Goal: Task Accomplishment & Management: Manage account settings

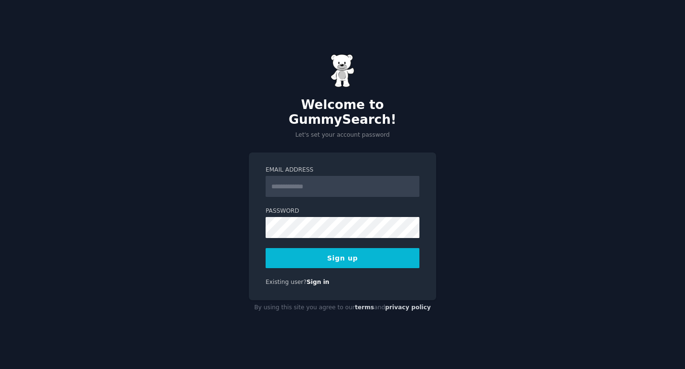
click at [416, 135] on div "Welcome to GummySearch! Let's set your account password Email Address Password …" at bounding box center [342, 184] width 685 height 369
click at [336, 188] on input "Email Address" at bounding box center [343, 186] width 154 height 21
paste input "**********"
type input "**********"
click at [470, 149] on div "**********" at bounding box center [342, 184] width 685 height 369
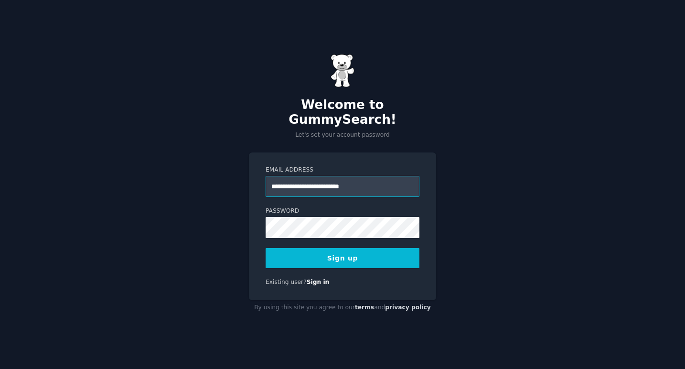
click at [382, 177] on input "**********" at bounding box center [343, 186] width 154 height 21
click at [446, 213] on div "**********" at bounding box center [342, 184] width 685 height 369
click at [0, 368] on com-1password-button at bounding box center [0, 369] width 0 height 0
click at [565, 153] on div "**********" at bounding box center [342, 184] width 685 height 369
click at [358, 255] on button "Sign up" at bounding box center [343, 258] width 154 height 20
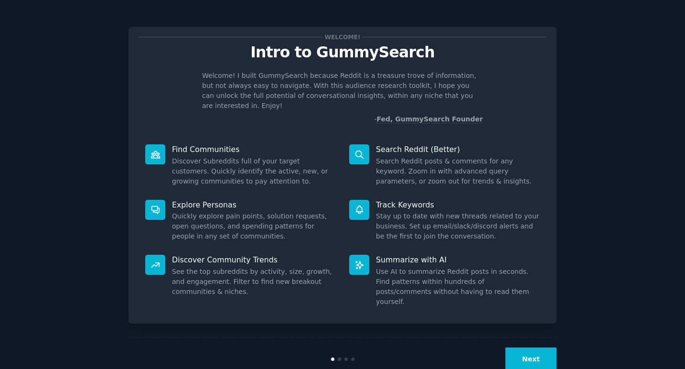
click at [537, 347] on button "Next" at bounding box center [530, 358] width 51 height 23
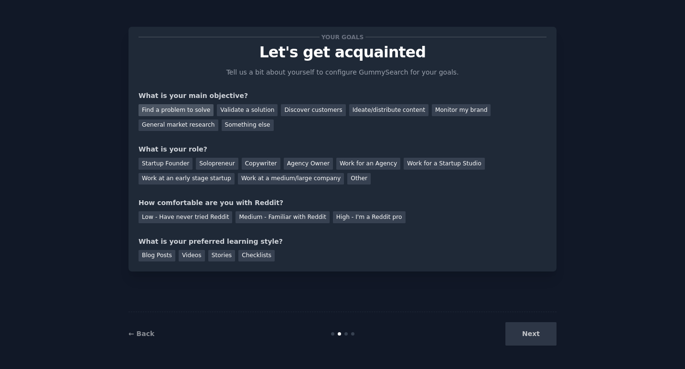
click at [189, 113] on div "Find a problem to solve" at bounding box center [175, 110] width 75 height 12
click at [236, 112] on div "Validate a solution" at bounding box center [247, 110] width 61 height 12
click at [295, 111] on div "Discover customers" at bounding box center [313, 110] width 64 height 12
click at [206, 109] on div "Find a problem to solve" at bounding box center [175, 110] width 75 height 12
click at [226, 162] on div "Solopreneur" at bounding box center [217, 164] width 42 height 12
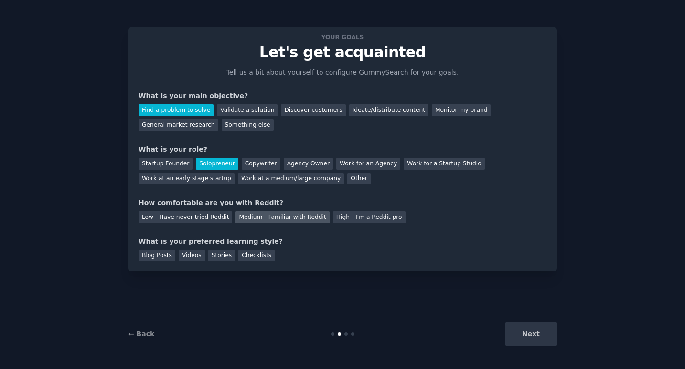
click at [266, 217] on div "Medium - Familiar with Reddit" at bounding box center [282, 217] width 94 height 12
click at [257, 250] on div "Checklists" at bounding box center [256, 256] width 36 height 12
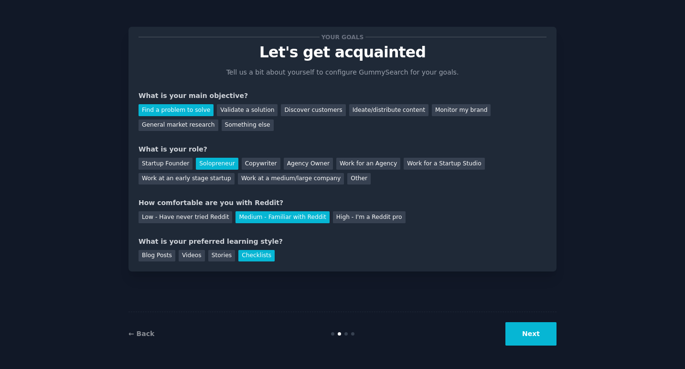
click at [233, 252] on div "Blog Posts Videos Stories Checklists" at bounding box center [342, 253] width 408 height 15
click at [228, 252] on div "Stories" at bounding box center [221, 256] width 27 height 12
click at [250, 254] on div "Checklists" at bounding box center [256, 256] width 36 height 12
click at [531, 331] on button "Next" at bounding box center [530, 333] width 51 height 23
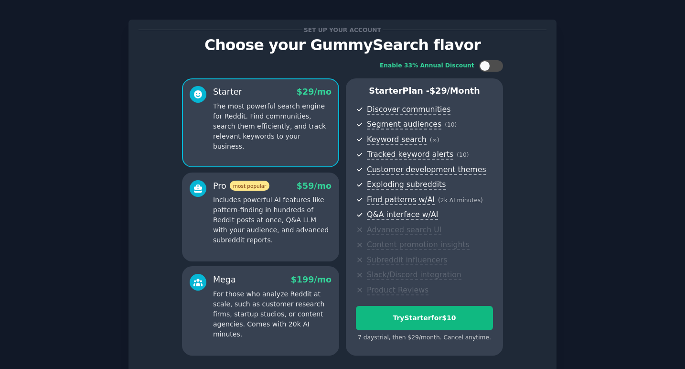
scroll to position [22, 0]
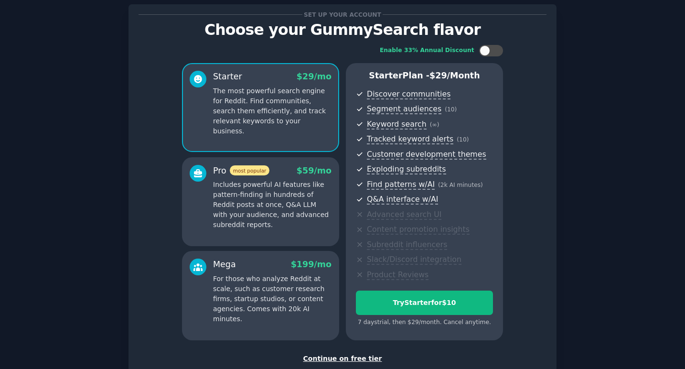
click at [299, 211] on p "Includes powerful AI features like pattern-finding in hundreds of Reddit posts …" at bounding box center [272, 205] width 118 height 50
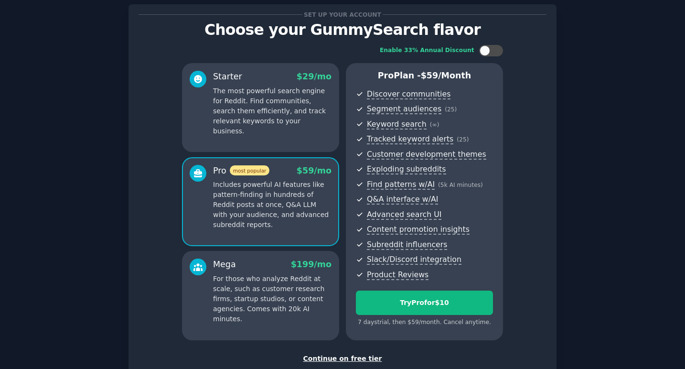
scroll to position [24, 0]
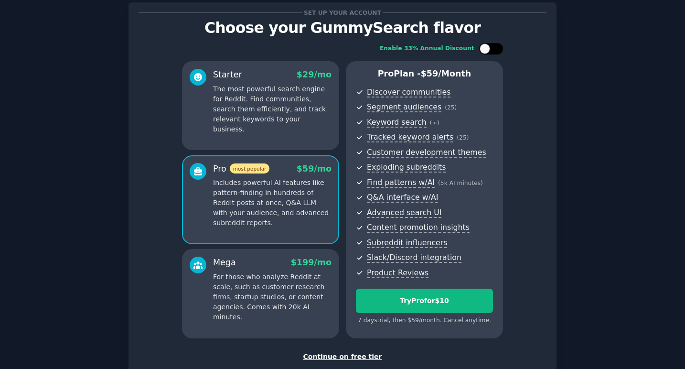
click at [491, 47] on div at bounding box center [491, 48] width 24 height 11
click at [499, 48] on div at bounding box center [497, 48] width 11 height 11
click at [499, 48] on div at bounding box center [491, 48] width 24 height 11
click at [499, 48] on div at bounding box center [497, 48] width 11 height 11
click at [499, 48] on div at bounding box center [491, 48] width 24 height 11
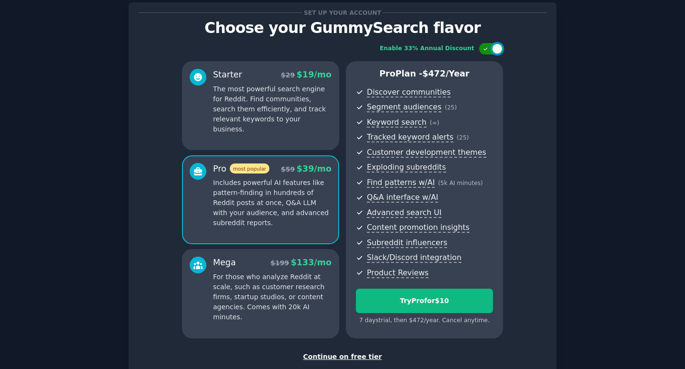
click at [499, 48] on div at bounding box center [497, 48] width 11 height 11
click at [499, 48] on div at bounding box center [491, 48] width 24 height 11
click at [499, 48] on div at bounding box center [497, 48] width 11 height 11
checkbox input "false"
click at [302, 89] on p "The most powerful search engine for Reddit. Find communities, search them effic…" at bounding box center [272, 109] width 118 height 50
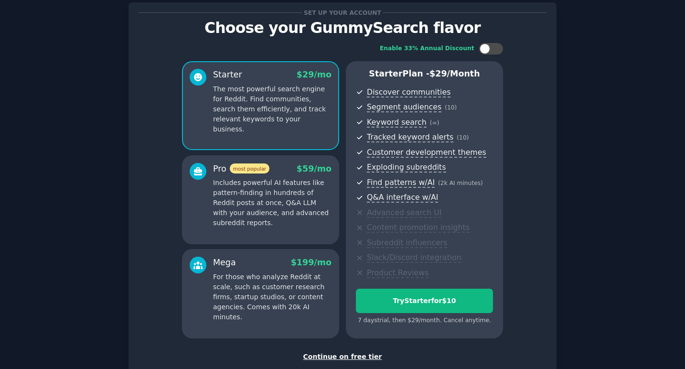
click at [301, 155] on div "Pro most popular $ 59 /mo Includes powerful AI features like pattern-finding in…" at bounding box center [260, 199] width 157 height 89
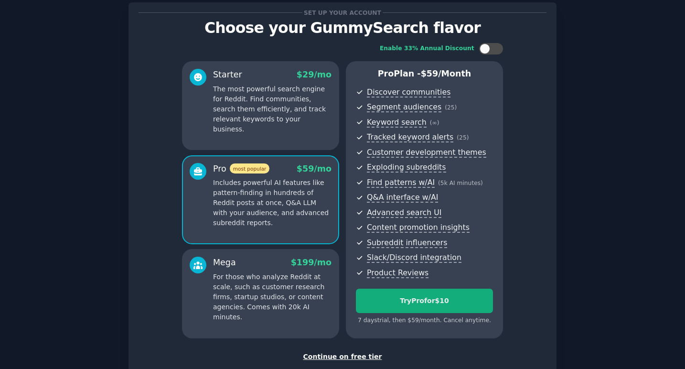
click at [422, 300] on div "Try Pro for $10" at bounding box center [424, 301] width 136 height 10
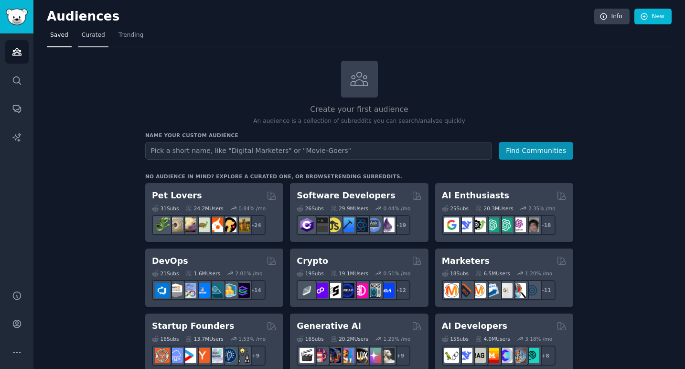
click at [97, 40] on link "Curated" at bounding box center [93, 38] width 30 height 20
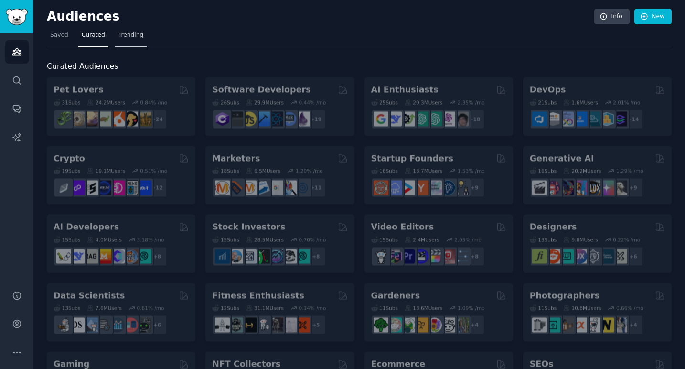
click at [129, 38] on span "Trending" at bounding box center [130, 35] width 25 height 9
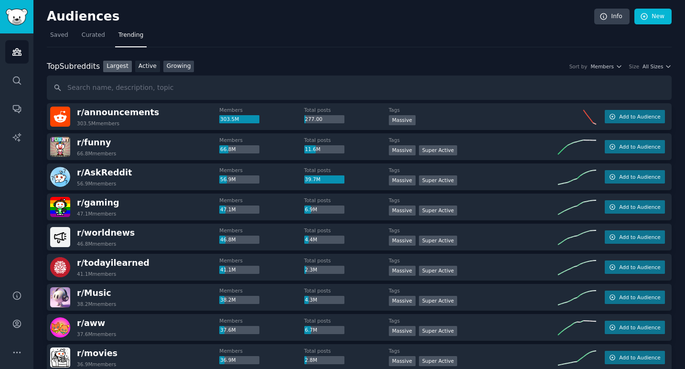
click at [189, 61] on link "Growing" at bounding box center [178, 67] width 31 height 12
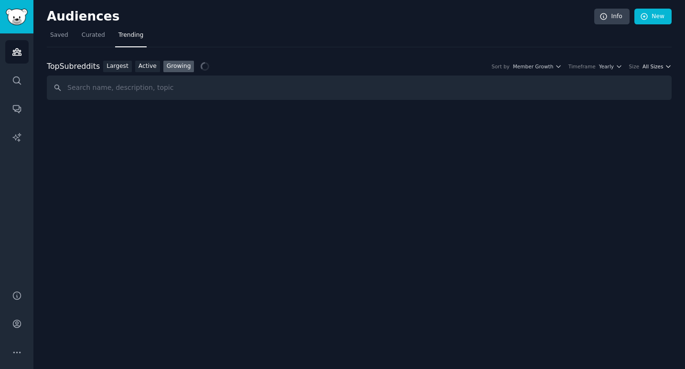
click at [657, 66] on span "All Sizes" at bounding box center [652, 66] width 21 height 7
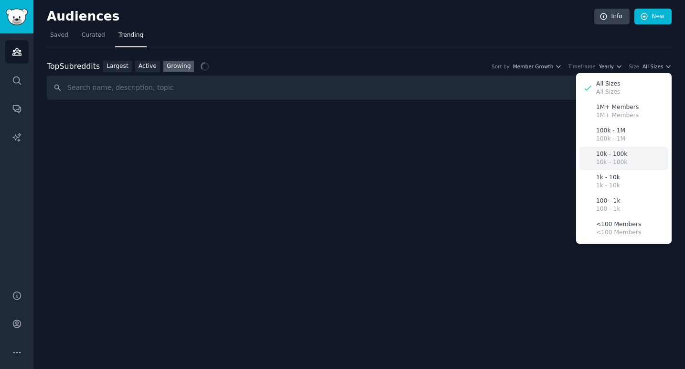
click at [626, 159] on div "10k - 100k 10k - 100k" at bounding box center [623, 158] width 89 height 23
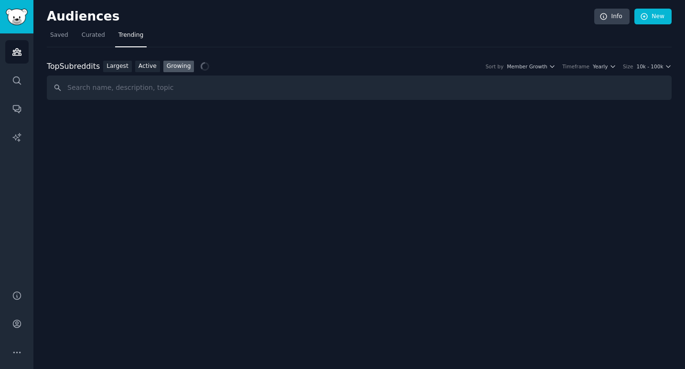
click at [184, 68] on link "Growing" at bounding box center [178, 67] width 31 height 12
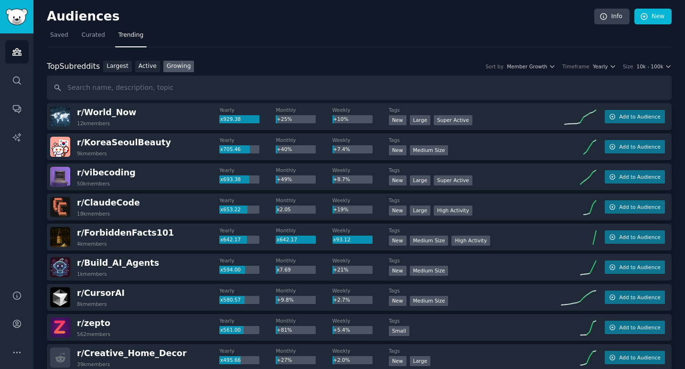
scroll to position [1, 0]
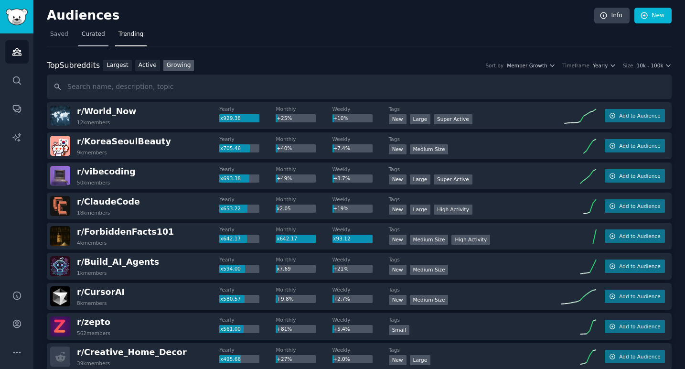
click at [89, 38] on span "Curated" at bounding box center [93, 34] width 23 height 9
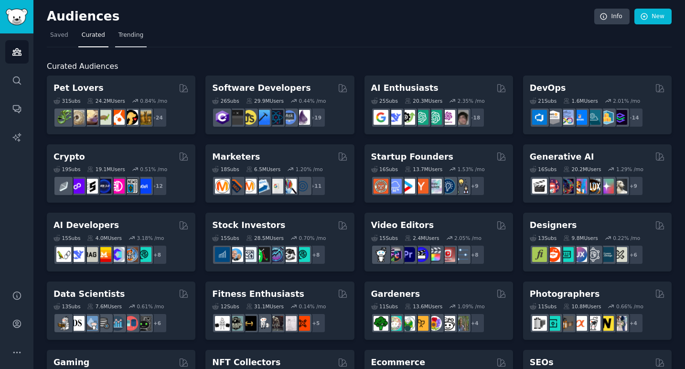
click at [118, 34] on span "Trending" at bounding box center [130, 35] width 25 height 9
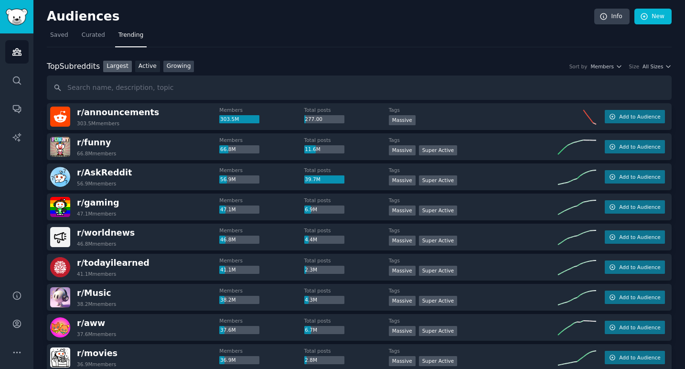
click at [178, 66] on link "Growing" at bounding box center [178, 67] width 31 height 12
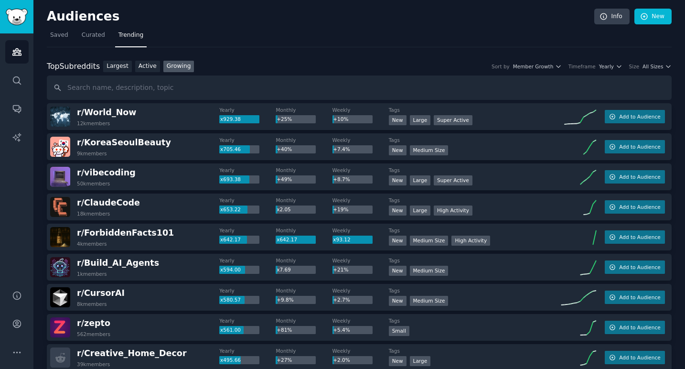
click at [647, 70] on div "Top Subreddits Top Subreddits Largest Active Growing Sort by Member Growth Time…" at bounding box center [359, 67] width 625 height 12
click at [649, 67] on span "All Sizes" at bounding box center [652, 66] width 21 height 7
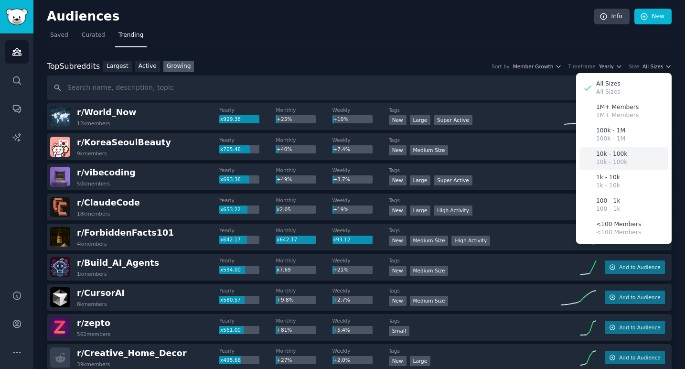
click at [632, 157] on div "10k - 100k 10k - 100k" at bounding box center [623, 158] width 89 height 23
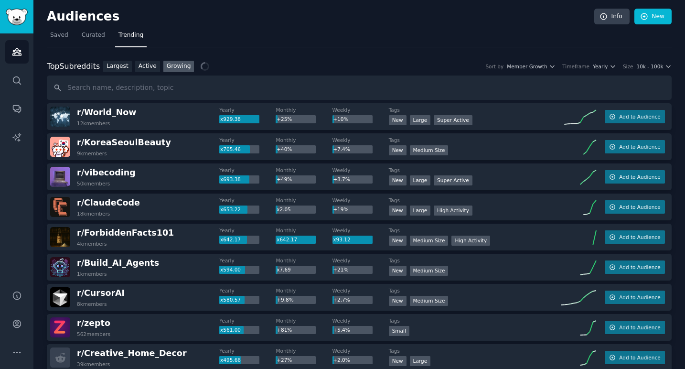
click at [421, 39] on nav "Saved Curated Trending" at bounding box center [359, 38] width 625 height 20
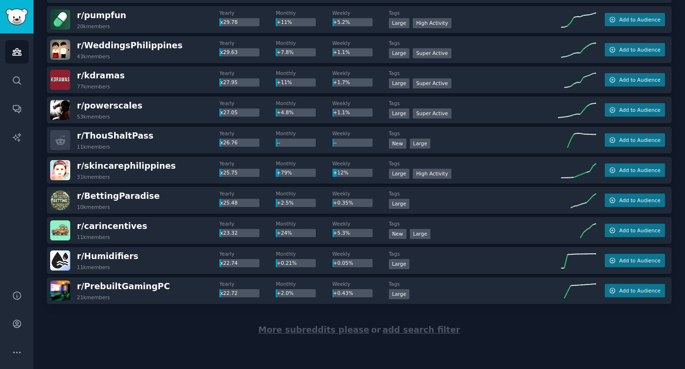
scroll to position [1300, 0]
click at [174, 288] on div "r/ PrebuiltGamingPC 21k members" at bounding box center [134, 291] width 169 height 20
click at [140, 288] on span "r/ PrebuiltGamingPC" at bounding box center [123, 287] width 93 height 10
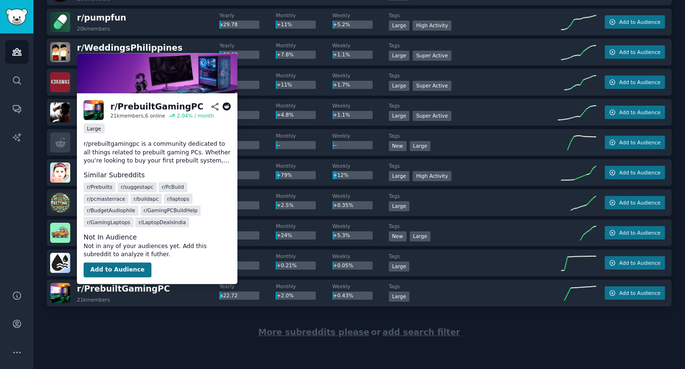
click at [128, 268] on button "Add to Audience" at bounding box center [118, 269] width 68 height 15
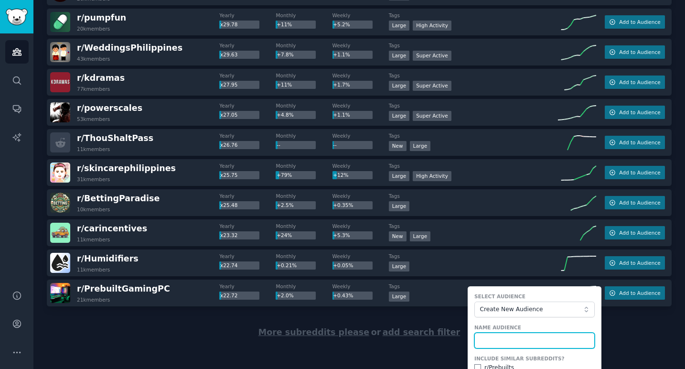
scroll to position [1419, 0]
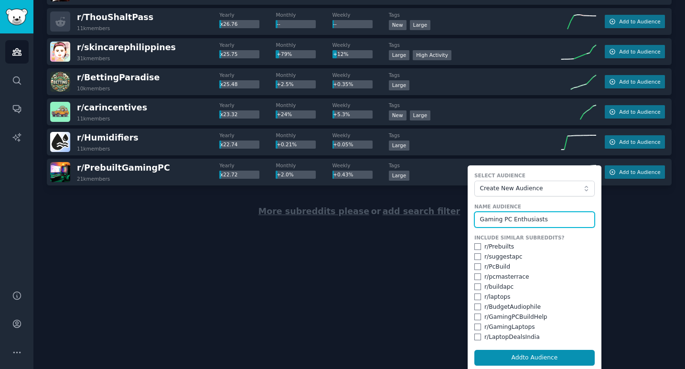
type input "Gaming PC Enthusiasts"
click at [477, 244] on input "checkbox" at bounding box center [477, 246] width 7 height 7
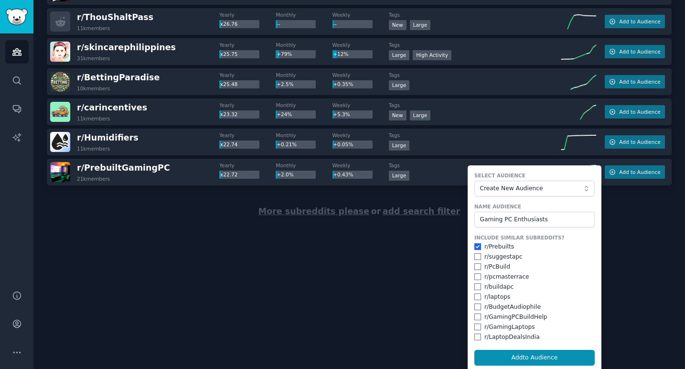
checkbox input "true"
click at [475, 254] on input "checkbox" at bounding box center [477, 256] width 7 height 7
checkbox input "true"
click at [475, 266] on input "checkbox" at bounding box center [477, 266] width 7 height 7
checkbox input "true"
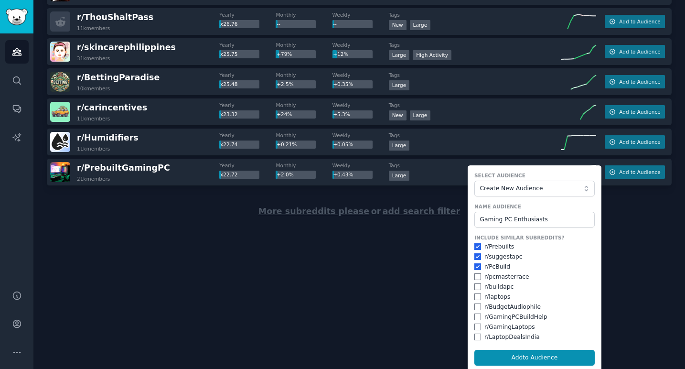
click at [475, 285] on input "checkbox" at bounding box center [477, 286] width 7 height 7
checkbox input "true"
click at [475, 313] on input "checkbox" at bounding box center [477, 316] width 7 height 7
checkbox input "true"
click at [527, 354] on button "Add to Audience" at bounding box center [534, 358] width 120 height 16
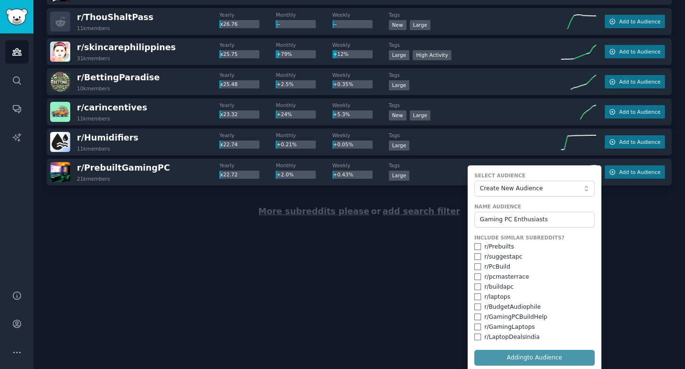
checkbox input "false"
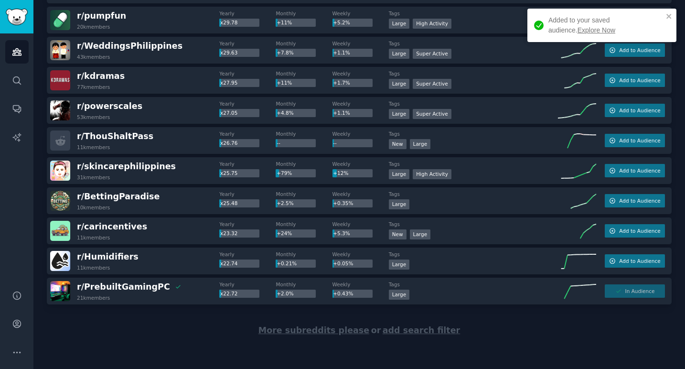
scroll to position [836, 0]
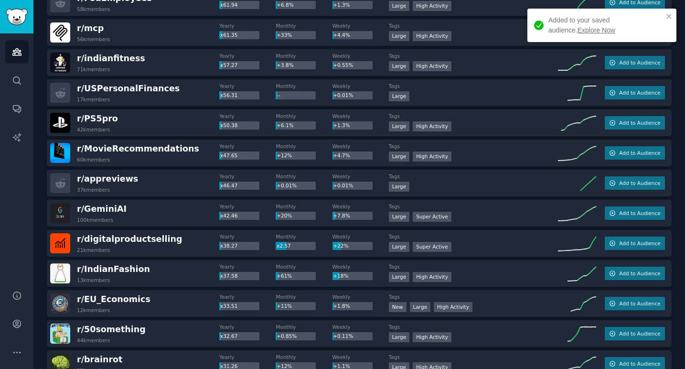
click at [581, 28] on link "Explore Now" at bounding box center [596, 30] width 38 height 8
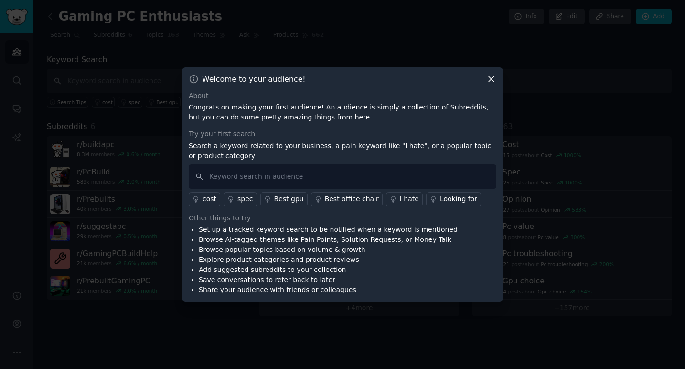
click at [493, 81] on icon at bounding box center [491, 78] width 5 height 5
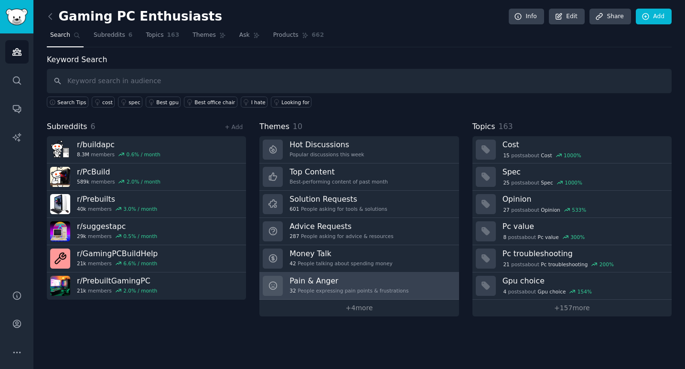
click at [338, 288] on div "32 People expressing pain points & frustrations" at bounding box center [348, 290] width 119 height 7
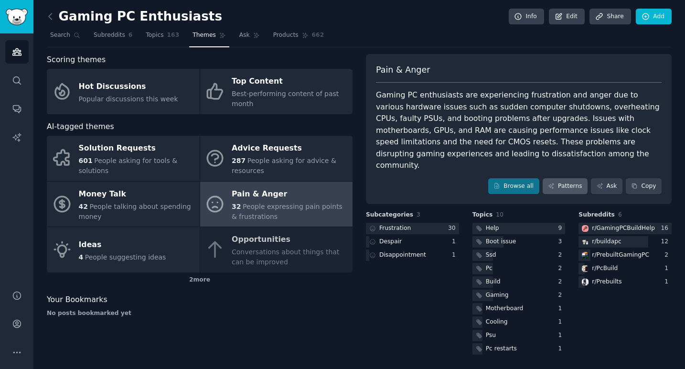
click at [567, 178] on link "Patterns" at bounding box center [564, 186] width 45 height 16
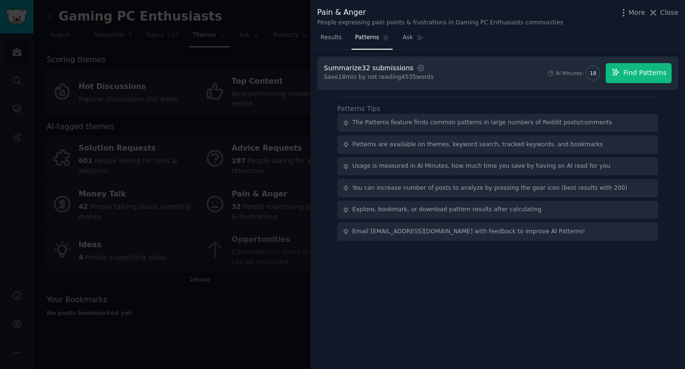
click at [628, 76] on span "Find Patterns" at bounding box center [644, 73] width 43 height 10
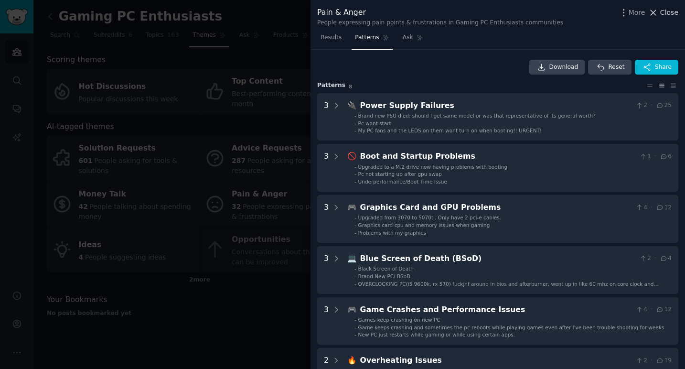
click at [659, 15] on button "Close" at bounding box center [663, 13] width 30 height 10
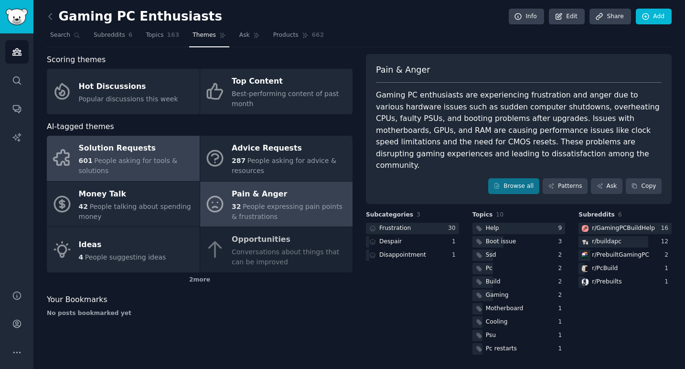
click at [145, 167] on div "601 People asking for tools & solutions" at bounding box center [137, 166] width 116 height 20
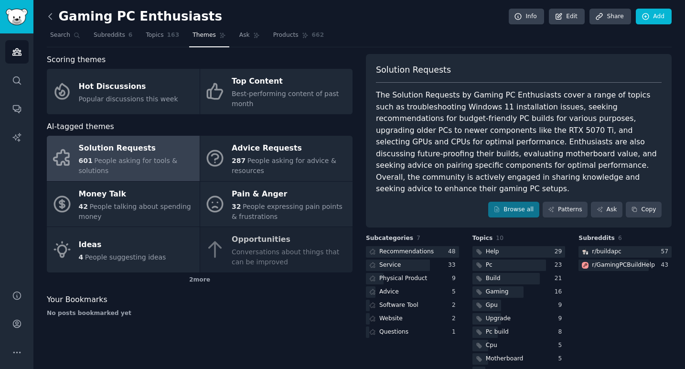
click at [49, 17] on icon at bounding box center [50, 16] width 3 height 6
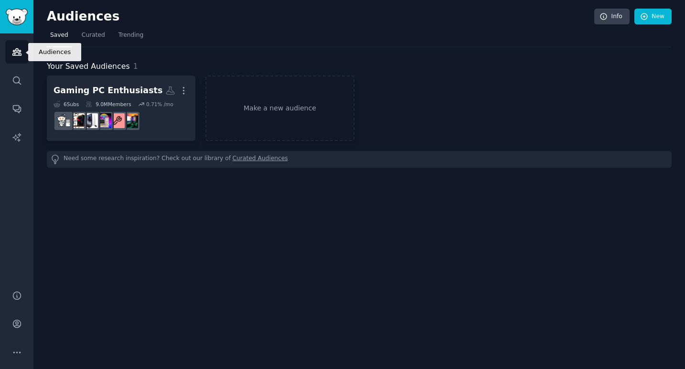
click at [22, 59] on link "Audiences" at bounding box center [16, 51] width 23 height 23
click at [15, 19] on img "Sidebar" at bounding box center [17, 17] width 22 height 17
click at [132, 34] on span "Trending" at bounding box center [130, 35] width 25 height 9
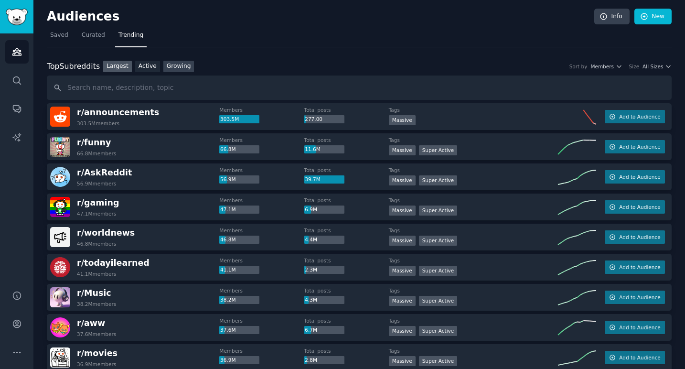
click at [177, 67] on link "Growing" at bounding box center [178, 67] width 31 height 12
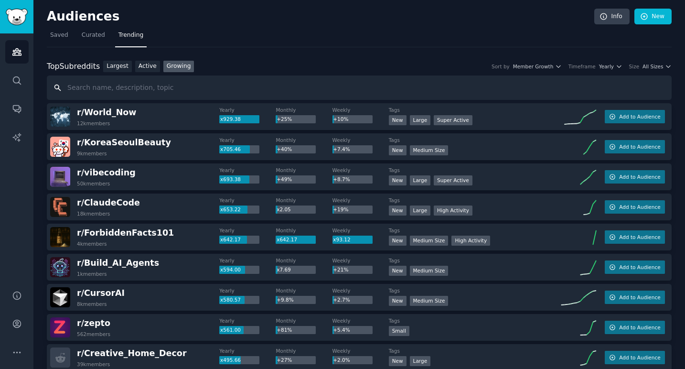
click at [183, 87] on input "text" at bounding box center [359, 87] width 625 height 24
type input "Incremental"
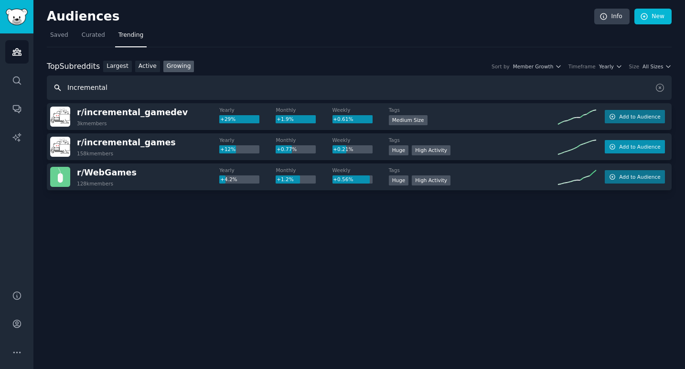
click at [638, 146] on span "Add to Audience" at bounding box center [639, 146] width 41 height 7
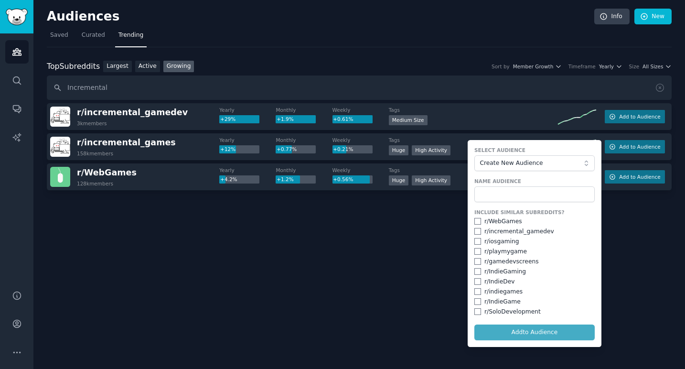
click at [477, 222] on input "checkbox" at bounding box center [477, 221] width 7 height 7
checkbox input "true"
click at [478, 230] on input "checkbox" at bounding box center [477, 231] width 7 height 7
checkbox input "true"
click at [507, 194] on input "text" at bounding box center [534, 194] width 120 height 16
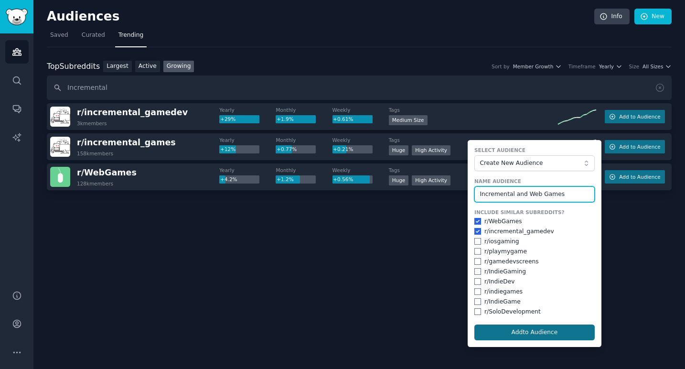
type input "Incremental and Web Games"
click at [535, 330] on button "Add to Audience" at bounding box center [534, 332] width 120 height 16
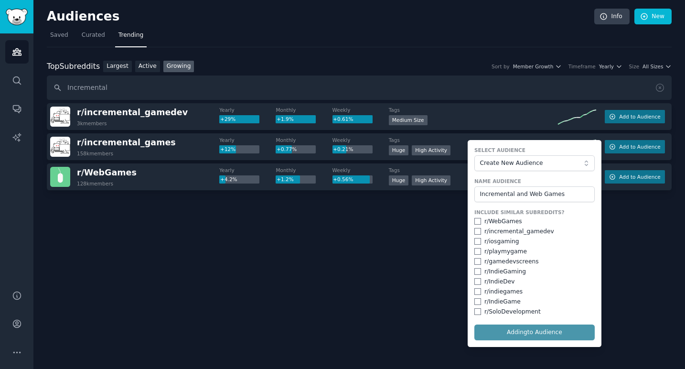
checkbox input "false"
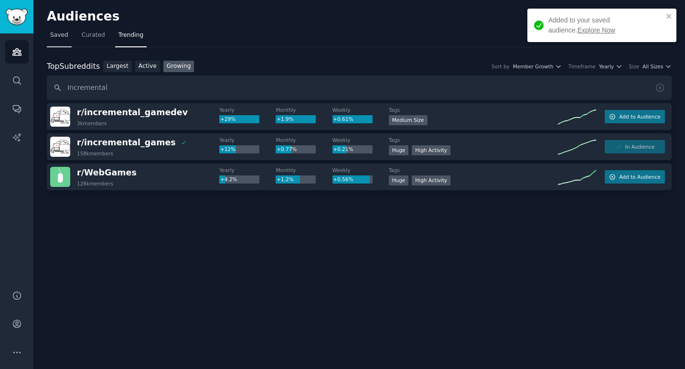
click at [69, 33] on link "Saved" at bounding box center [59, 38] width 25 height 20
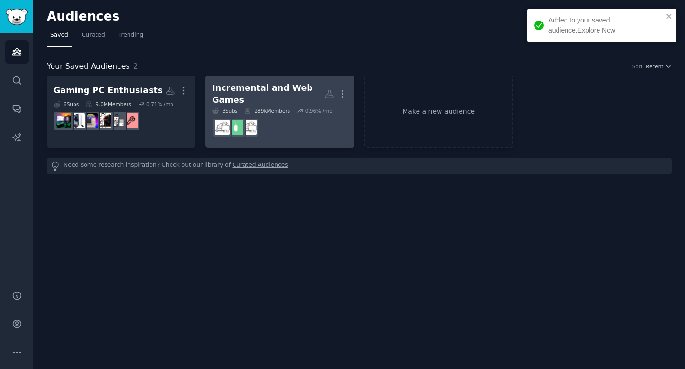
click at [293, 89] on div "Incremental and Web Games" at bounding box center [268, 93] width 112 height 23
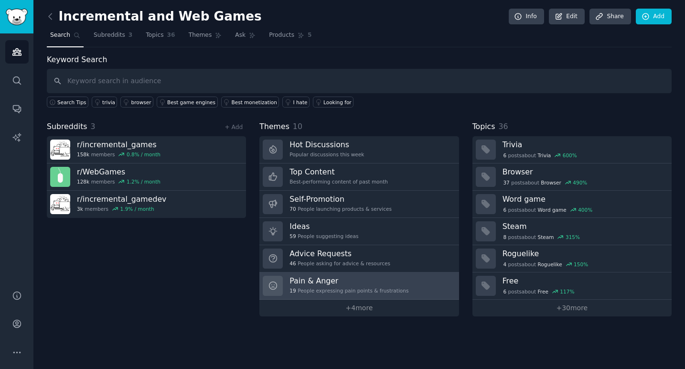
click at [346, 278] on h3 "Pain & Anger" at bounding box center [348, 281] width 119 height 10
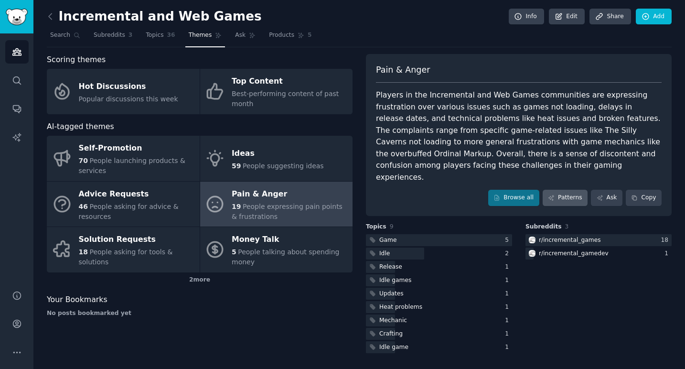
click at [582, 190] on link "Patterns" at bounding box center [564, 198] width 45 height 16
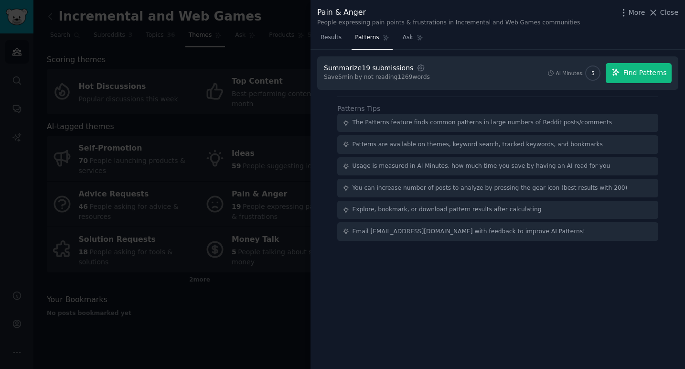
click at [648, 77] on button "Find Patterns" at bounding box center [638, 73] width 66 height 20
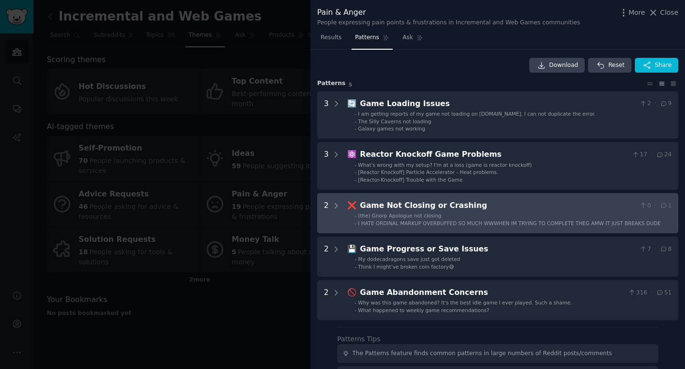
scroll to position [6, 0]
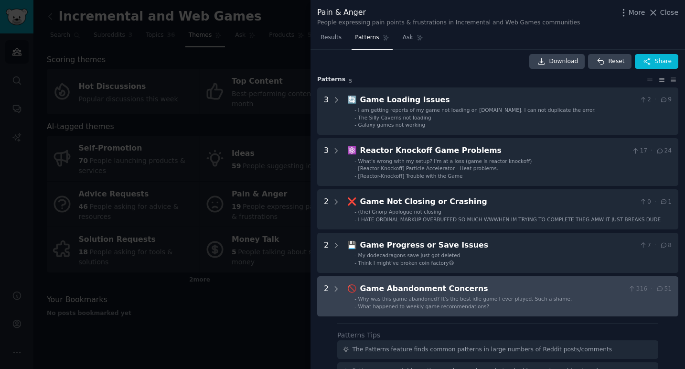
click at [486, 285] on div "Game Abandonment Concerns" at bounding box center [492, 289] width 265 height 12
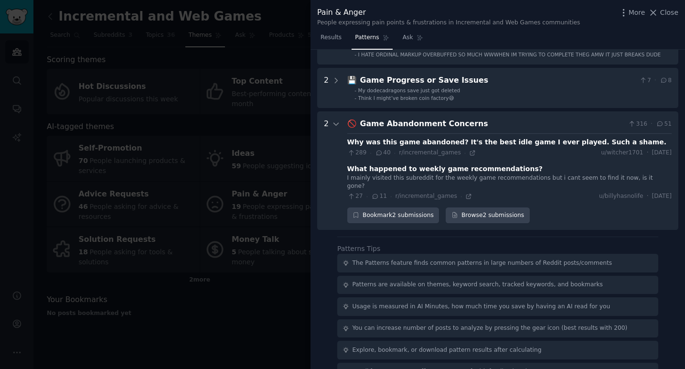
scroll to position [180, 0]
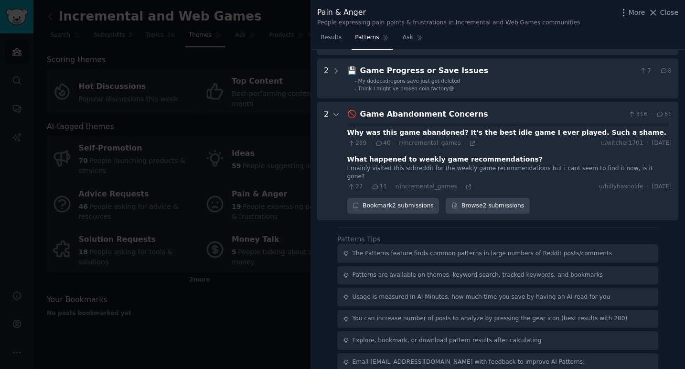
click at [430, 130] on div "Why was this game abandoned? It's the best idle game I ever played. Such a sham…" at bounding box center [506, 132] width 319 height 10
click at [471, 141] on icon at bounding box center [472, 143] width 7 height 7
click at [441, 161] on div "What happened to weekly game recommendations?" at bounding box center [444, 159] width 195 height 10
click at [465, 183] on icon at bounding box center [468, 186] width 7 height 7
